Goal: Task Accomplishment & Management: Use online tool/utility

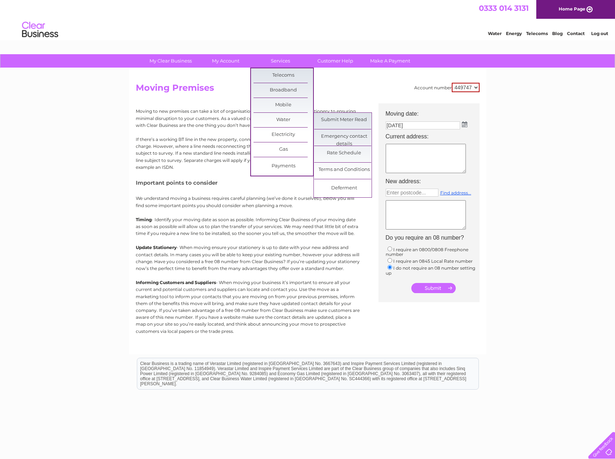
click at [277, 119] on link "Water" at bounding box center [284, 120] width 60 height 14
click at [325, 117] on link "Submit Meter Read" at bounding box center [344, 120] width 60 height 14
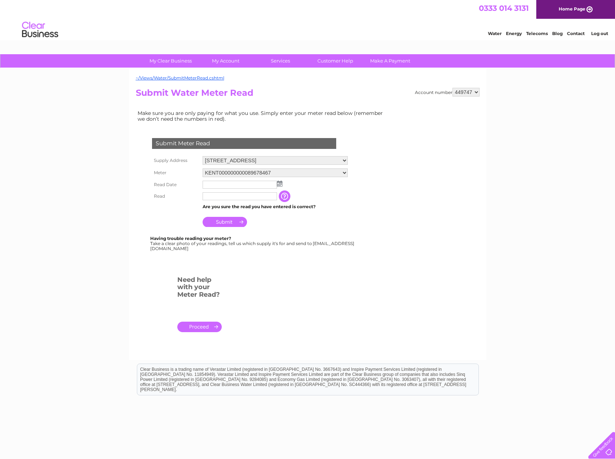
click at [278, 183] on img at bounding box center [279, 184] width 5 height 6
click at [277, 215] on link "4" at bounding box center [277, 215] width 10 height 7
type input "2025/10/04"
click at [242, 198] on input "text" at bounding box center [240, 196] width 74 height 8
click at [285, 195] on input "button" at bounding box center [285, 196] width 13 height 12
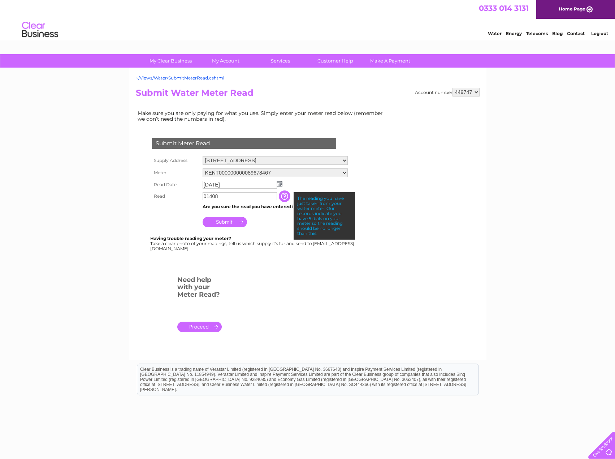
click at [223, 223] on input "Submit" at bounding box center [225, 222] width 44 height 10
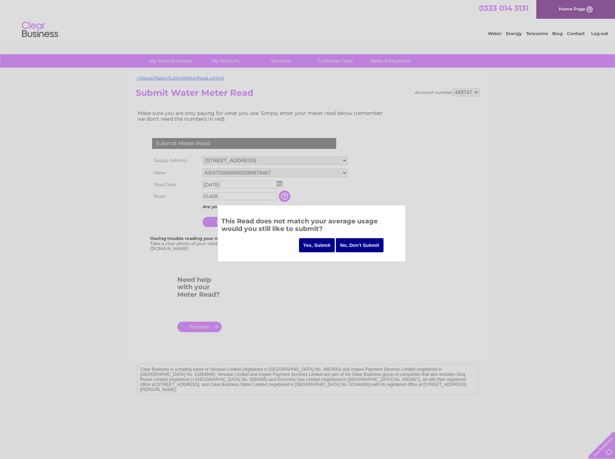
click at [351, 244] on input "No, Don't Submit" at bounding box center [360, 245] width 48 height 14
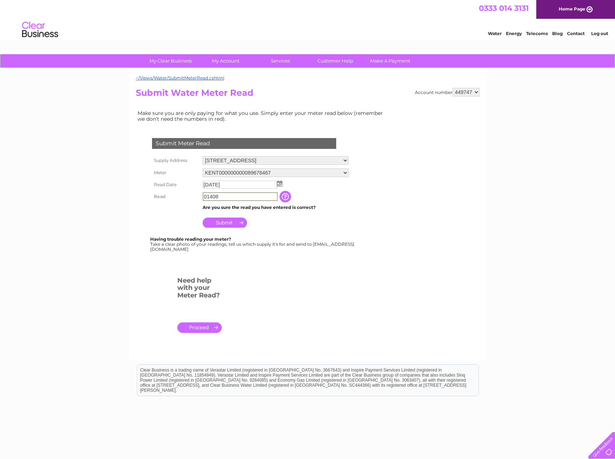
drag, startPoint x: 225, startPoint y: 199, endPoint x: 203, endPoint y: 199, distance: 22.0
click at [203, 199] on input "01408" at bounding box center [240, 196] width 75 height 9
type input "1408"
click at [216, 222] on input "Submit" at bounding box center [225, 222] width 44 height 10
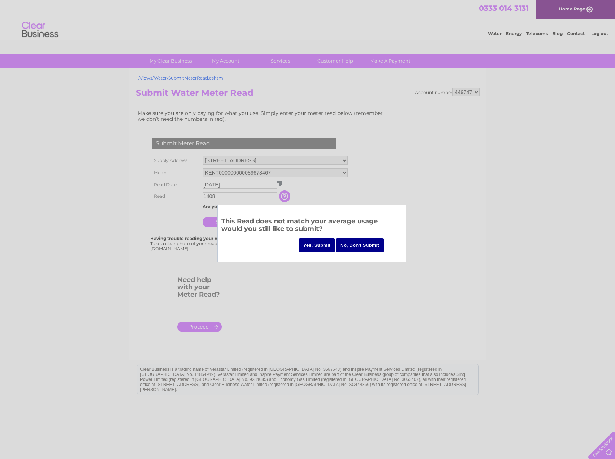
click at [367, 245] on input "No, Don't Submit" at bounding box center [360, 245] width 48 height 14
